Goal: Task Accomplishment & Management: Use online tool/utility

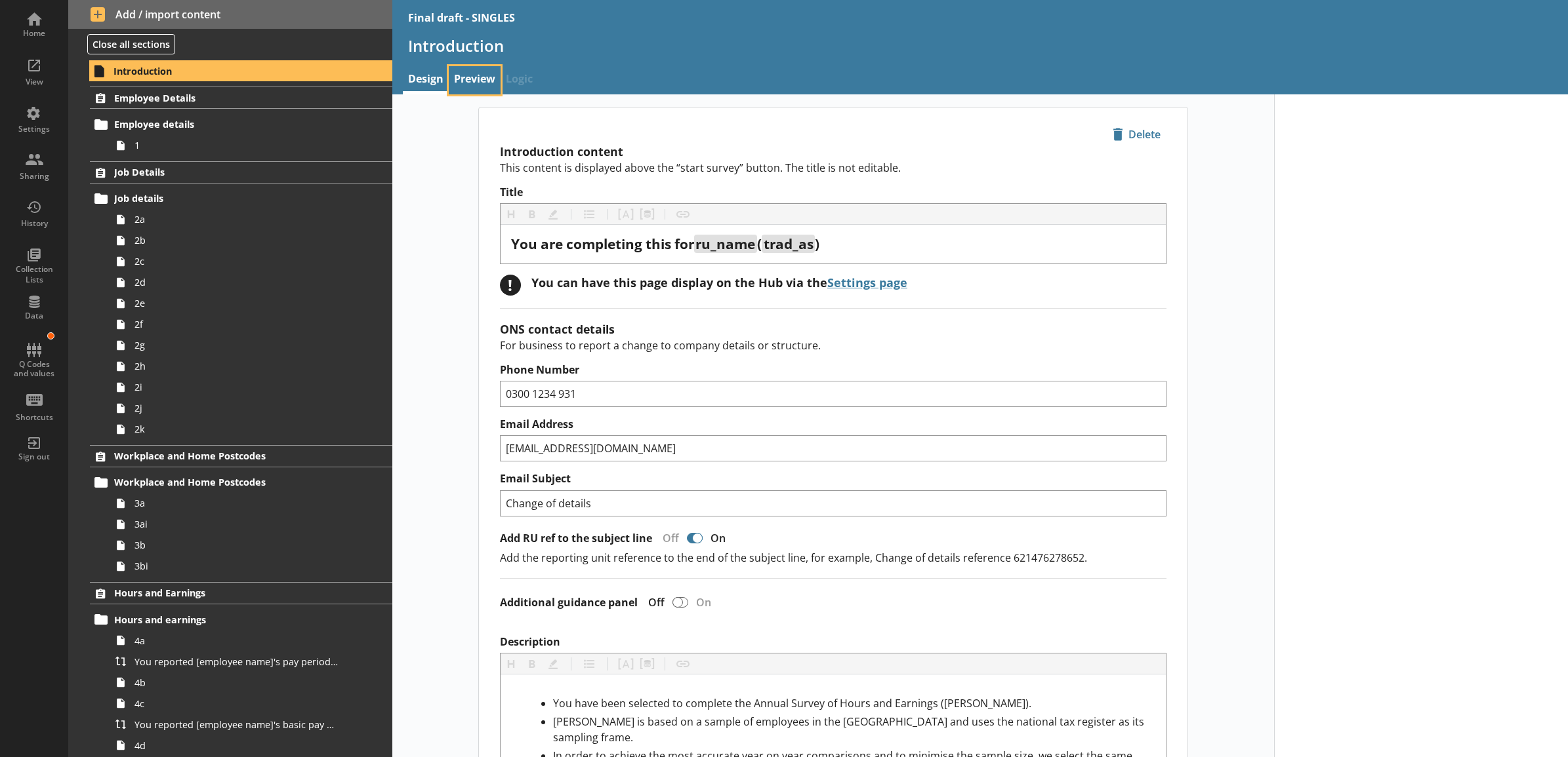
click at [473, 70] on link "Preview" at bounding box center [475, 80] width 52 height 28
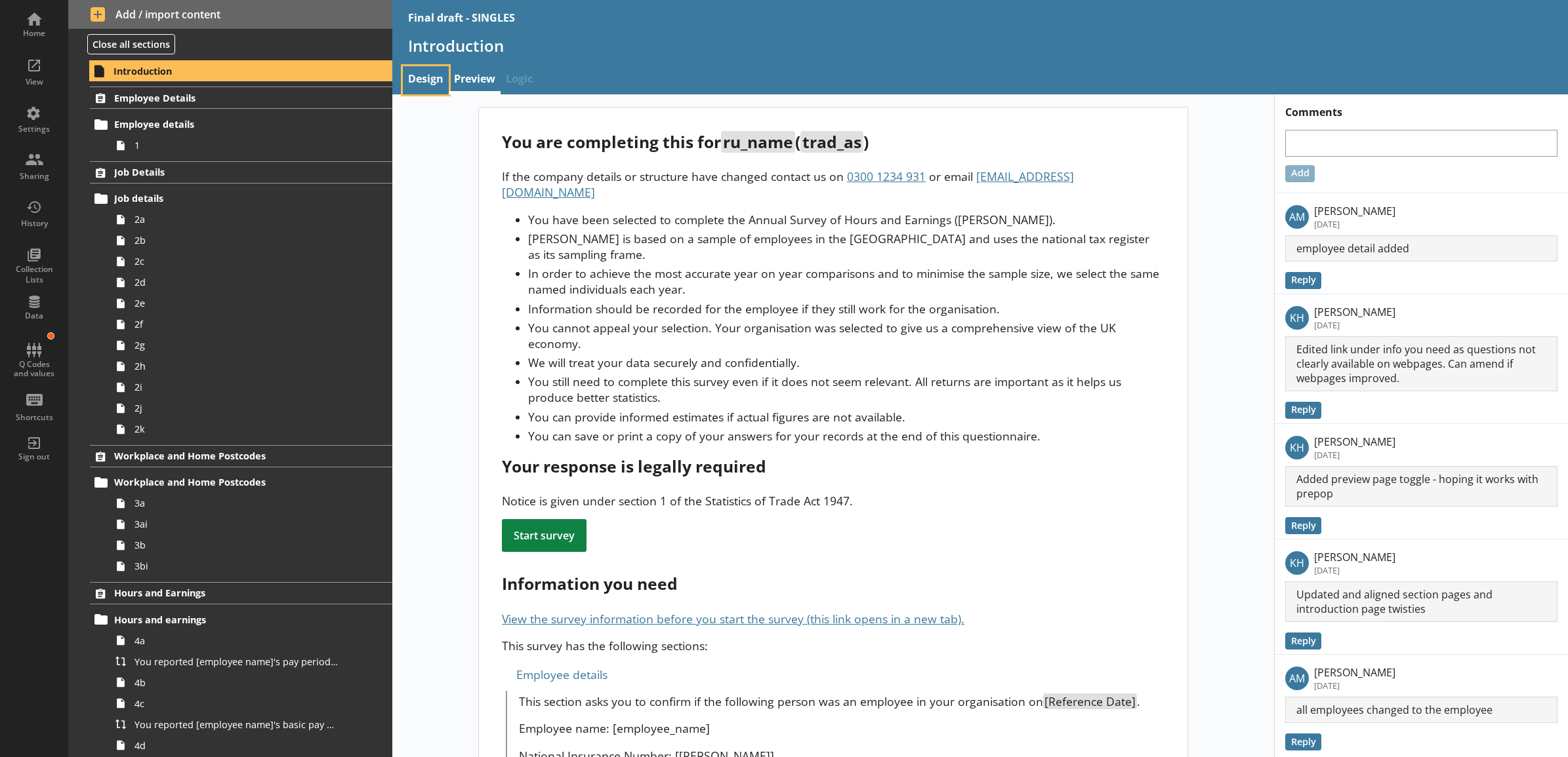
click at [431, 86] on link "Design" at bounding box center [425, 80] width 46 height 28
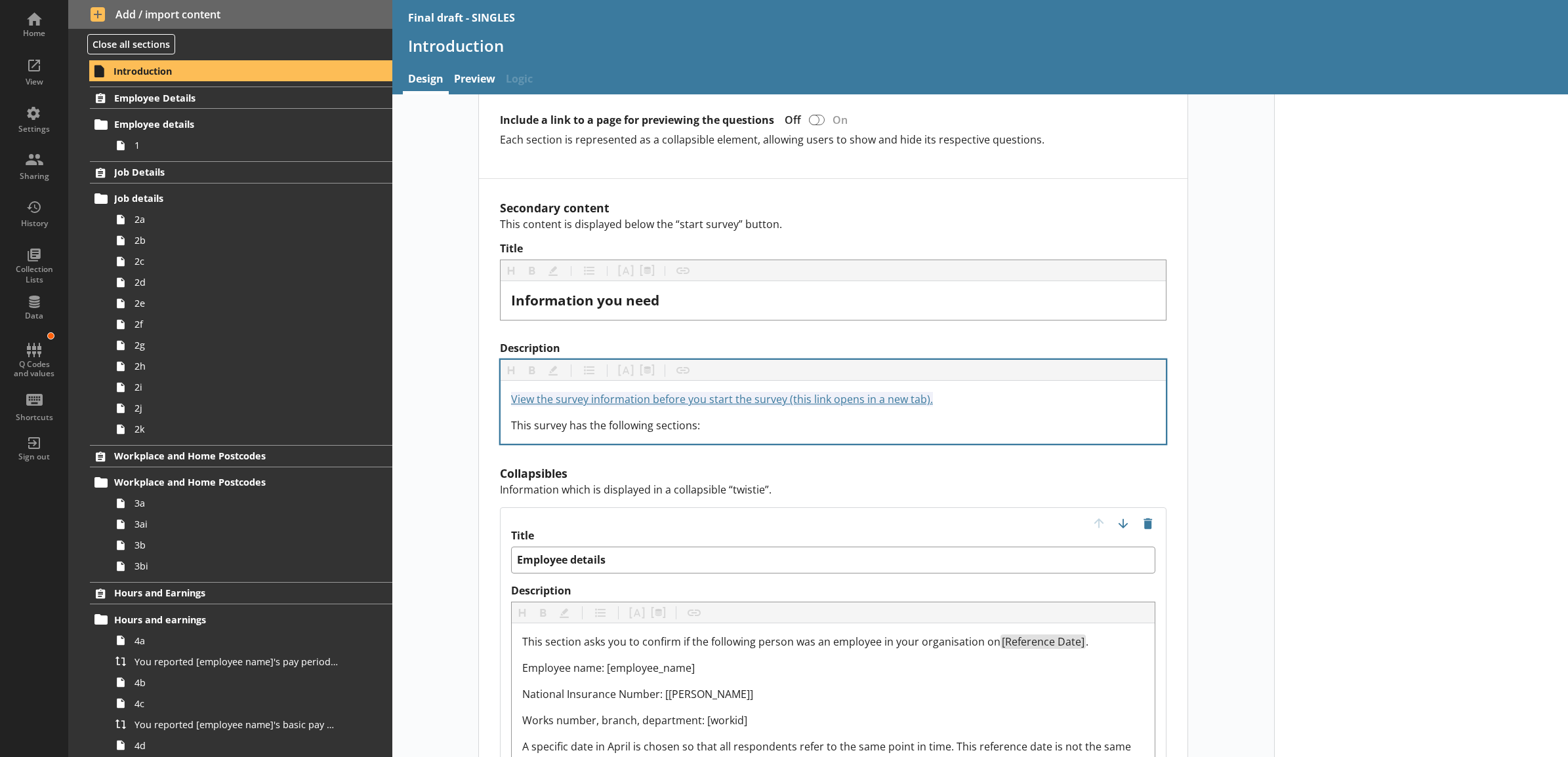
scroll to position [956, 0]
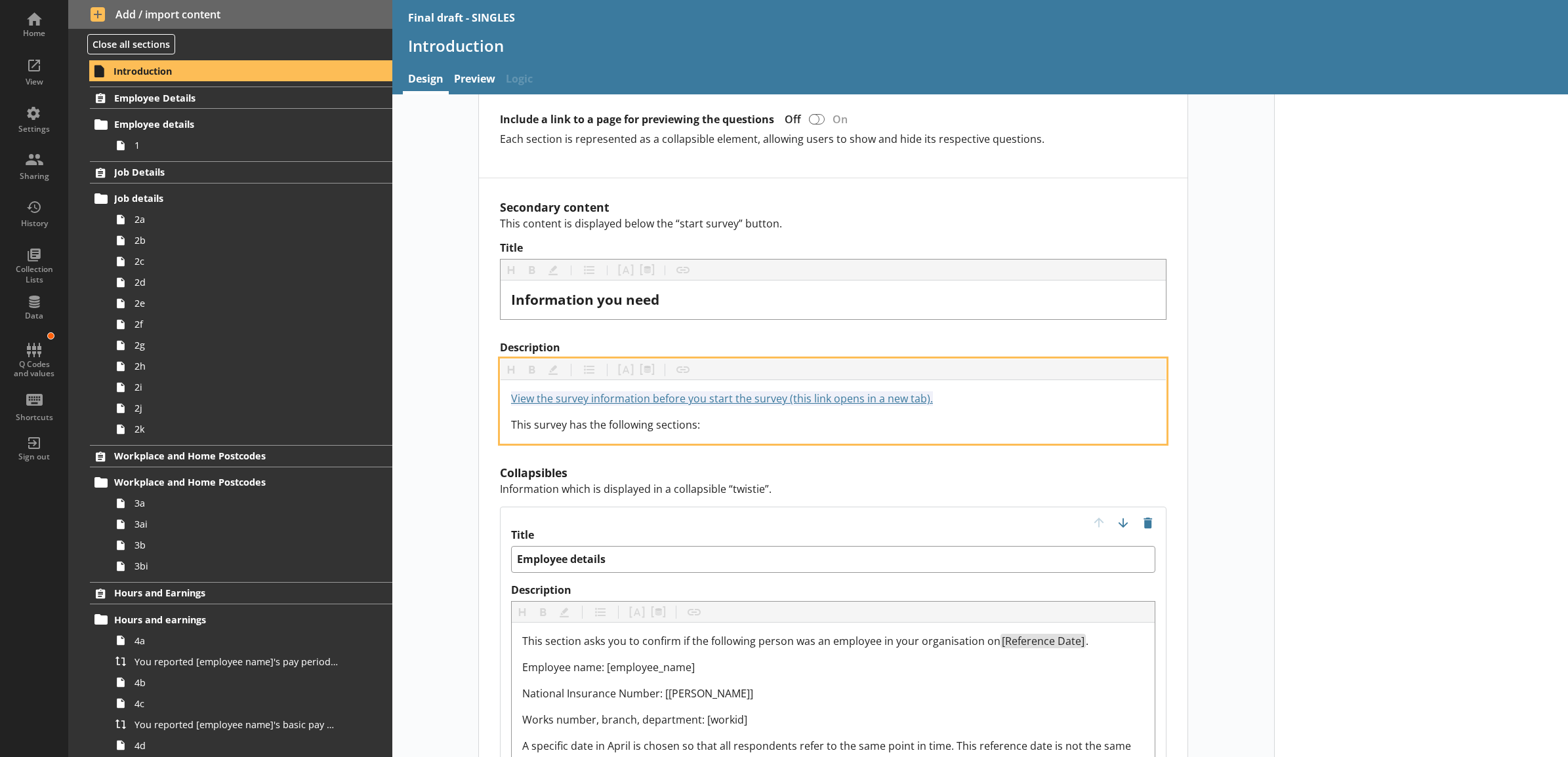
drag, startPoint x: 585, startPoint y: 392, endPoint x: 585, endPoint y: 407, distance: 15.0
click at [585, 392] on span "View the survey information before you start the survey (this link opens in a n…" at bounding box center [722, 399] width 422 height 14
click at [586, 392] on span "View the survey information before you start the survey (this link opens in a n…" at bounding box center [722, 399] width 422 height 14
type textarea "x"
drag, startPoint x: 996, startPoint y: 385, endPoint x: 517, endPoint y: 383, distance: 479.0
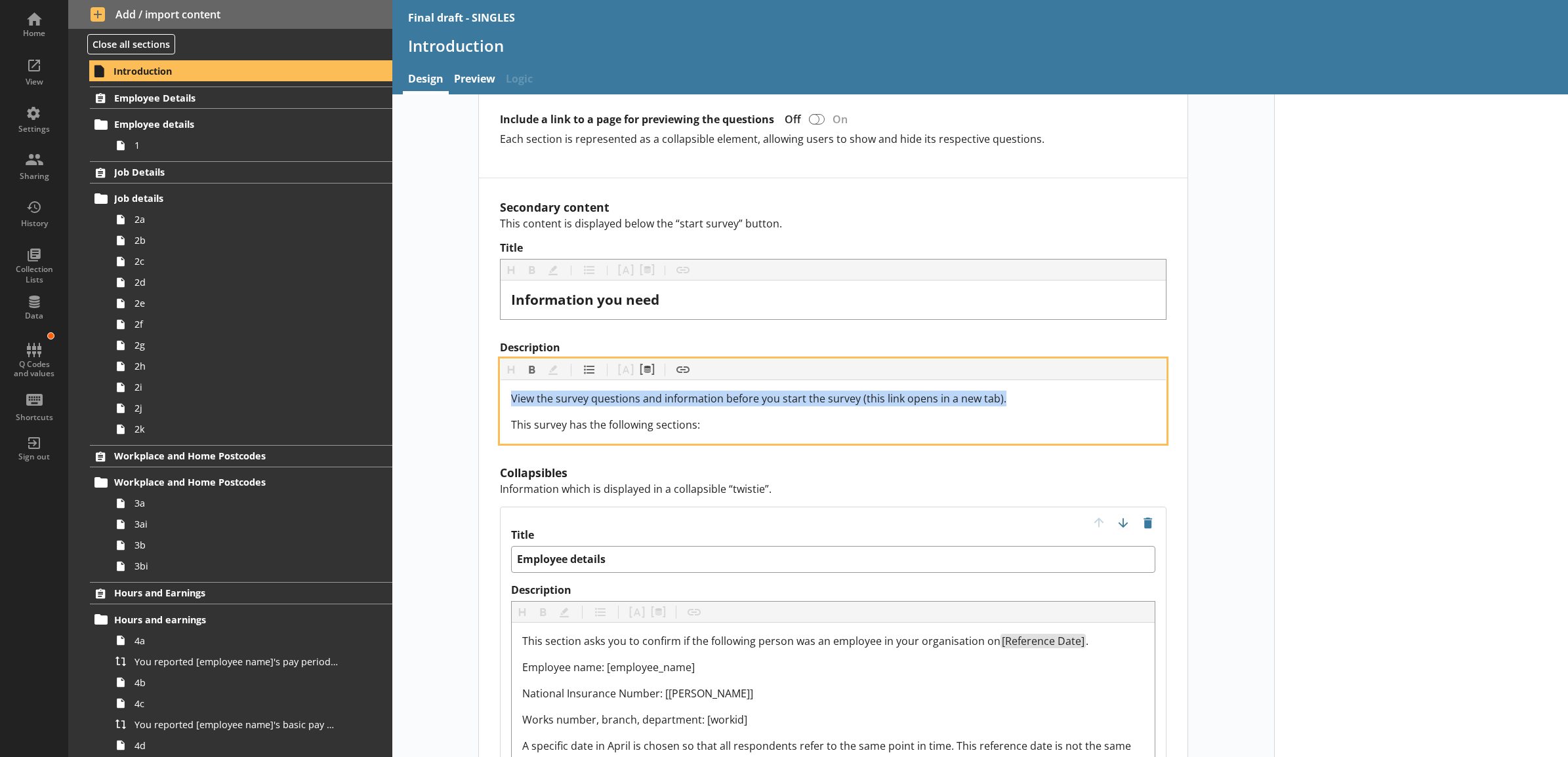
click at [502, 393] on div "View the survey questions and information before you start the survey (this lin…" at bounding box center [833, 411] width 665 height 63
click at [680, 361] on button "Insert link" at bounding box center [683, 370] width 21 height 21
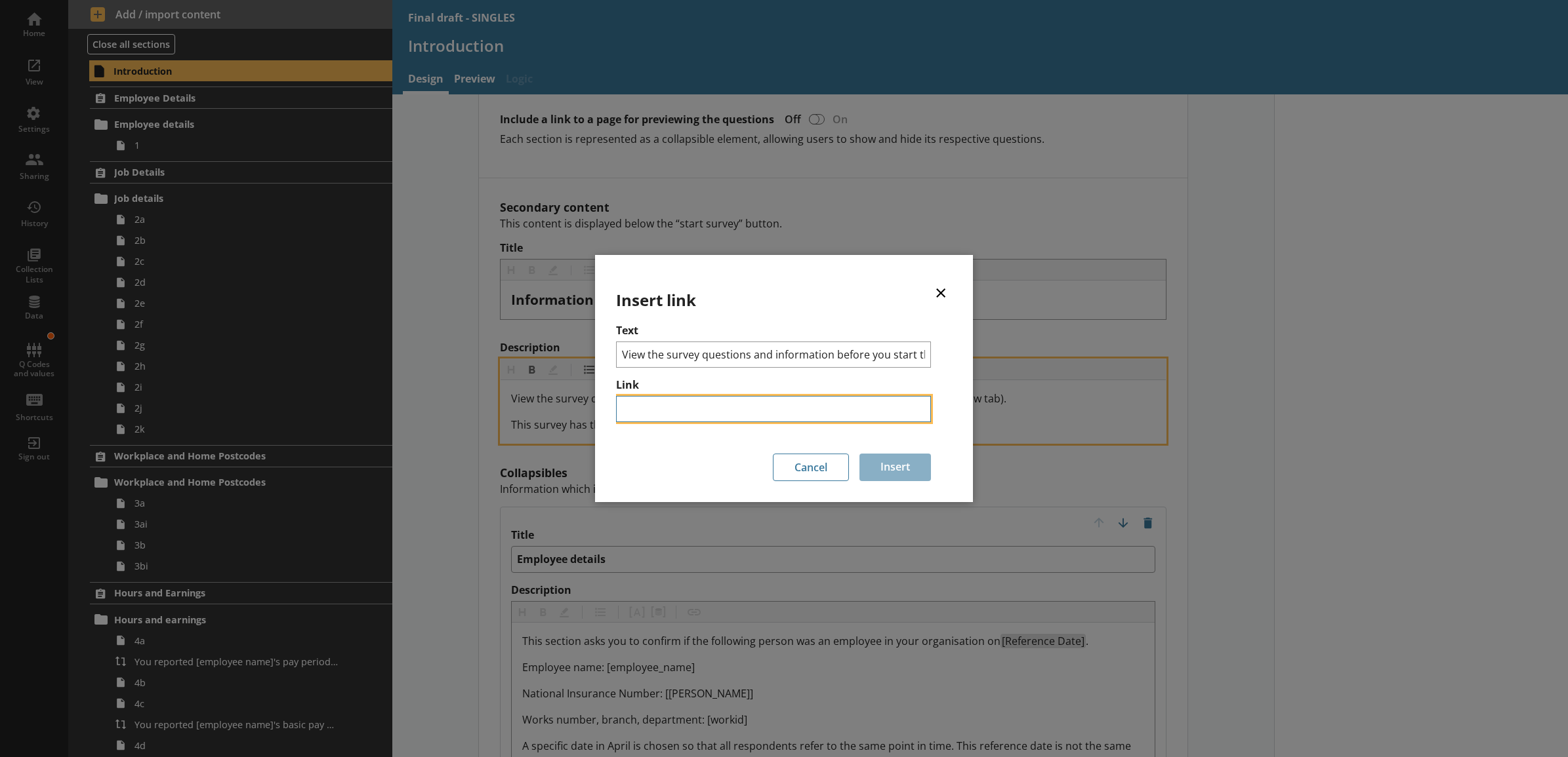
click at [740, 407] on input "Link" at bounding box center [773, 409] width 315 height 27
paste input "[URL][DOMAIN_NAME]"
type textarea "x"
type input "[URL][DOMAIN_NAME]"
type textarea "x"
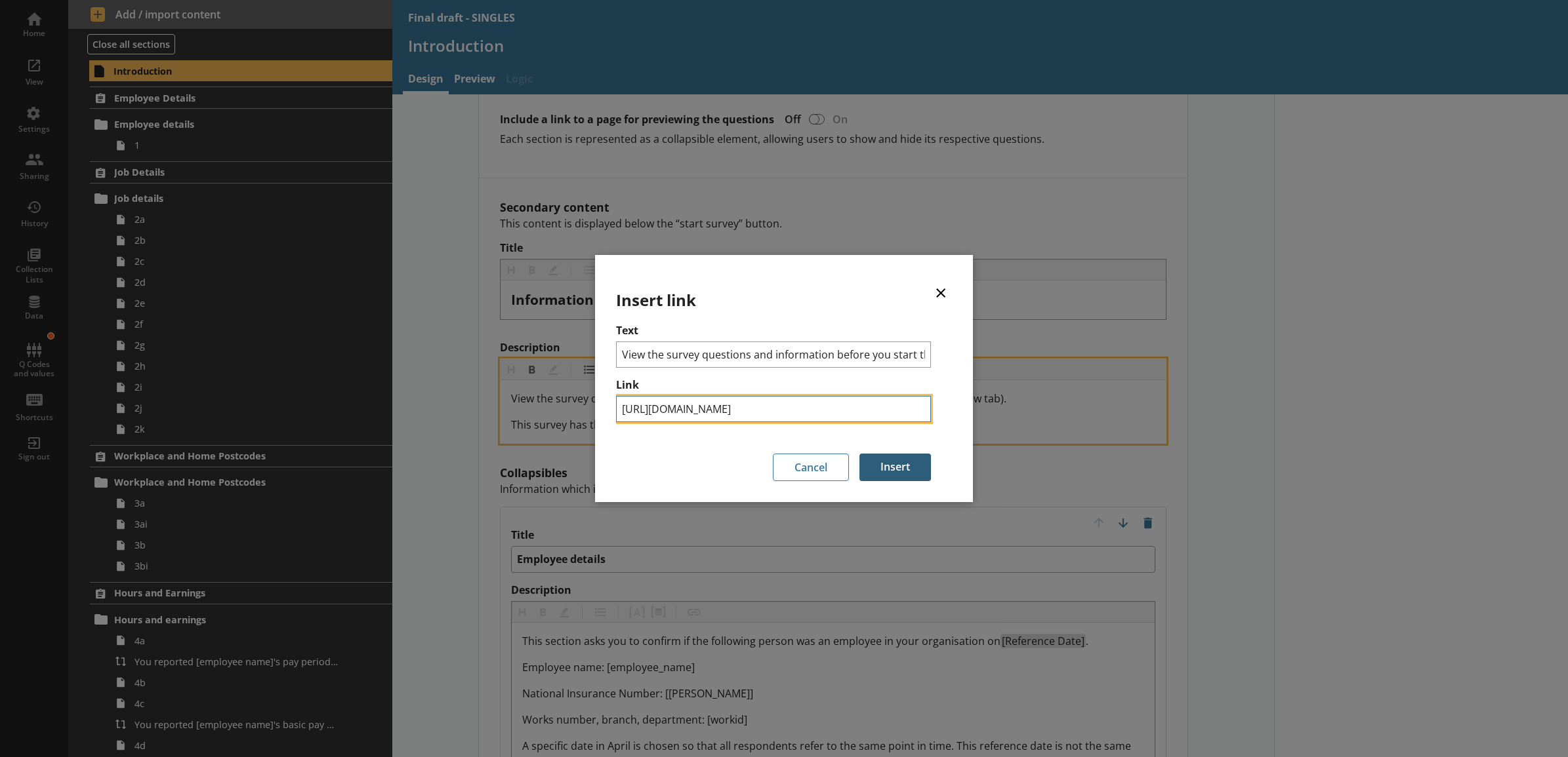
scroll to position [0, 259]
type input "[URL][DOMAIN_NAME]"
click at [884, 462] on button "Insert" at bounding box center [895, 468] width 71 height 27
type textarea "x"
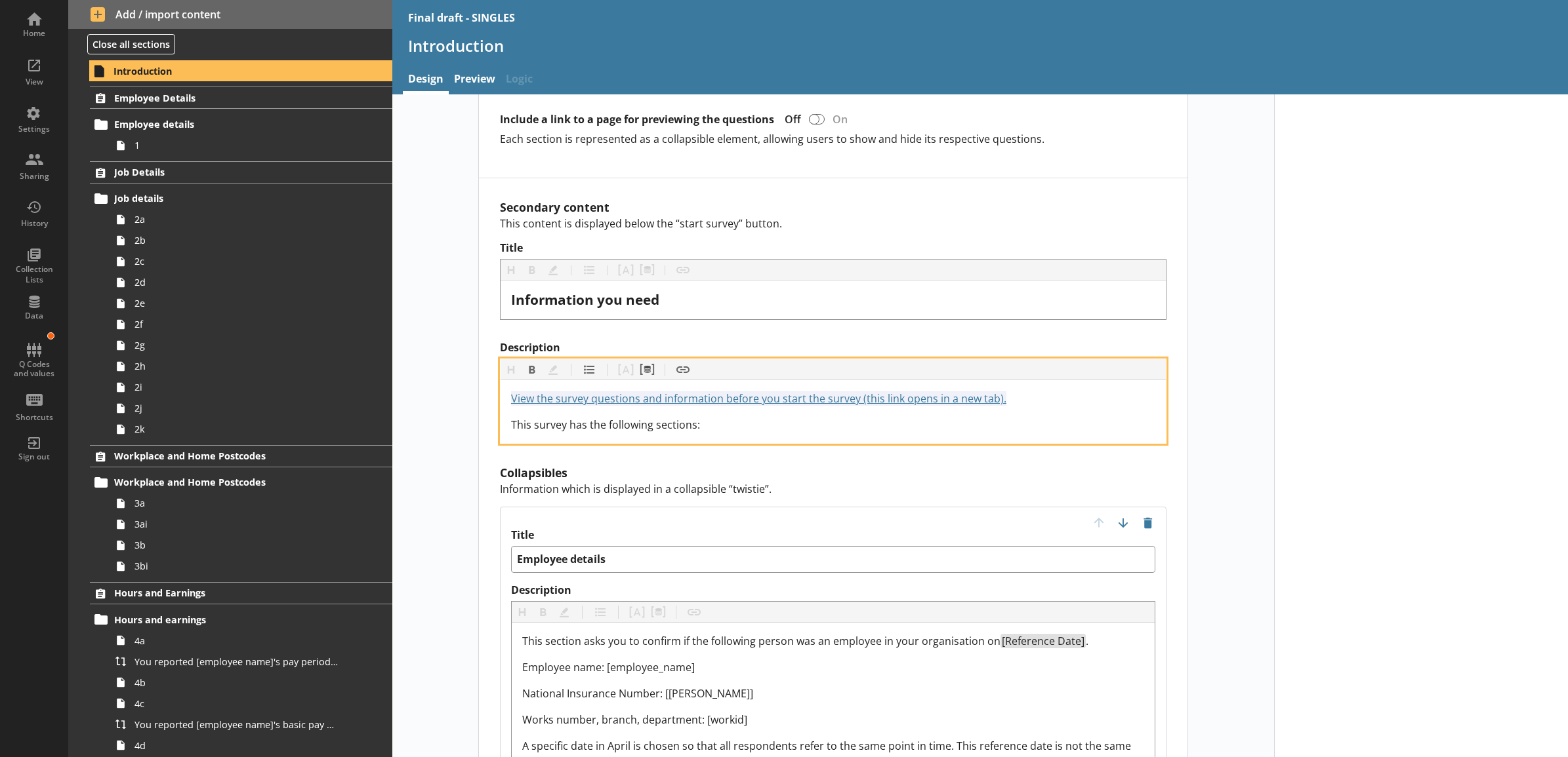
scroll to position [0, 0]
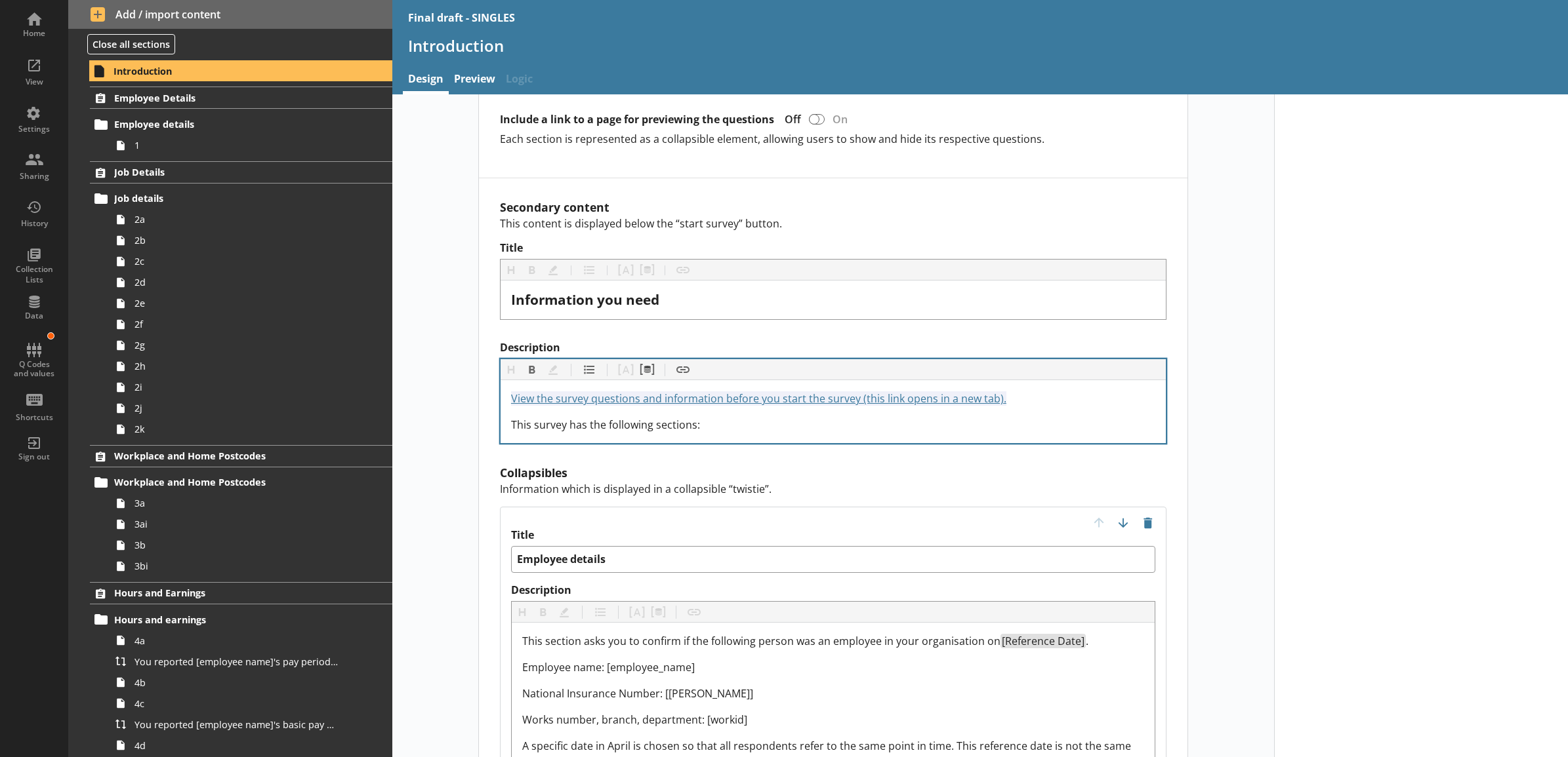
click at [469, 73] on link "Preview" at bounding box center [475, 80] width 52 height 28
type textarea "x"
